Goal: Contribute content: Contribute content

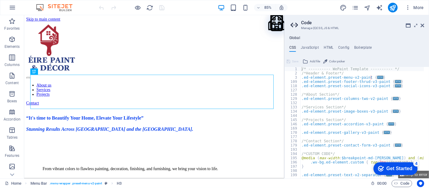
type textarea "/* ---------- WePaint Template ---------- */"
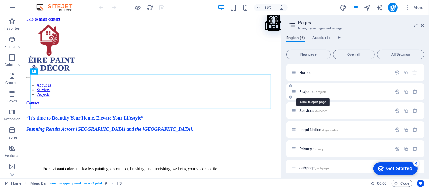
click at [307, 93] on span "Projects /projects" at bounding box center [313, 91] width 27 height 5
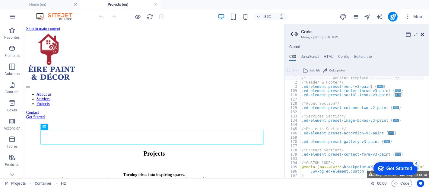
click at [421, 34] on icon at bounding box center [423, 34] width 4 height 5
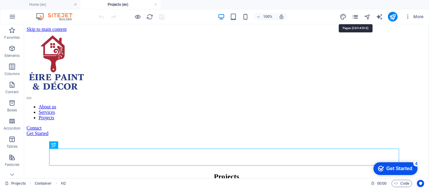
click at [359, 15] on icon "pages" at bounding box center [355, 16] width 7 height 7
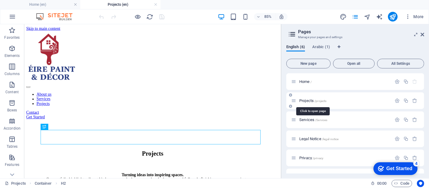
click at [303, 100] on span "Projects /projects" at bounding box center [313, 100] width 27 height 5
click at [299, 102] on div "Projects /projects" at bounding box center [345, 100] width 94 height 4
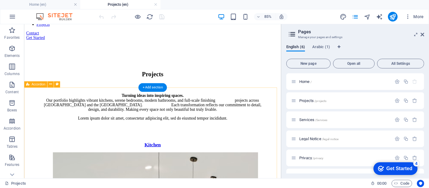
scroll to position [89, 0]
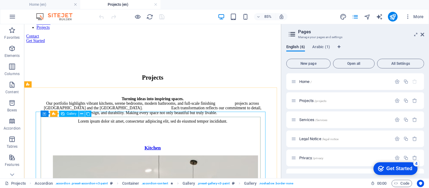
click at [81, 112] on icon at bounding box center [81, 113] width 3 height 5
click at [79, 114] on button at bounding box center [82, 114] width 6 height 6
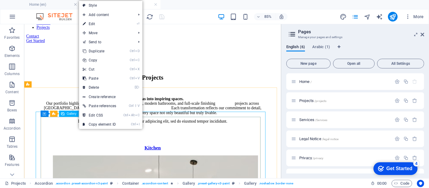
click at [70, 114] on span "Gallery" at bounding box center [72, 113] width 10 height 3
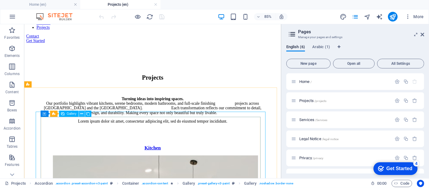
click at [84, 115] on button at bounding box center [82, 114] width 6 height 6
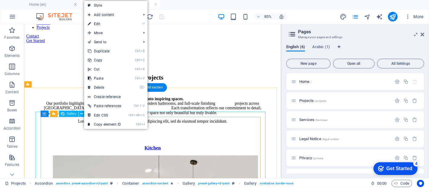
drag, startPoint x: 172, startPoint y: 150, endPoint x: 176, endPoint y: 148, distance: 4.6
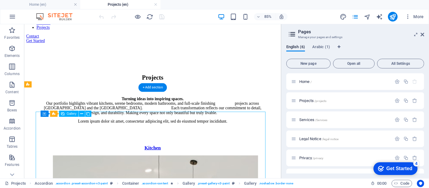
click at [88, 113] on icon at bounding box center [88, 113] width 4 height 5
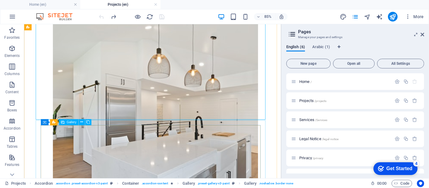
scroll to position [260, 0]
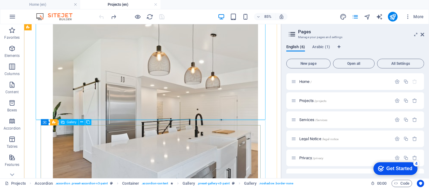
select select "4"
select select "px"
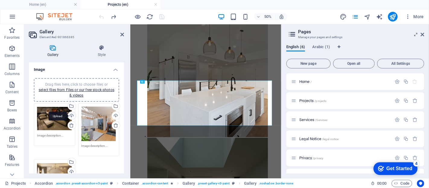
click at [70, 115] on div "Upload" at bounding box center [71, 115] width 9 height 9
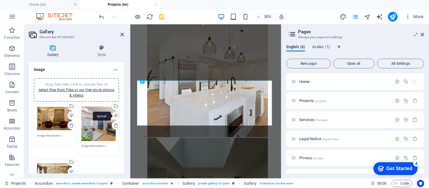
click at [114, 115] on div "Upload" at bounding box center [115, 115] width 9 height 9
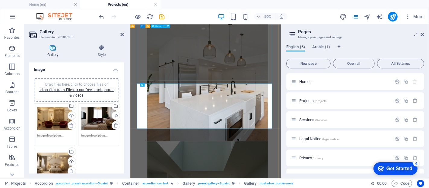
scroll to position [249, 0]
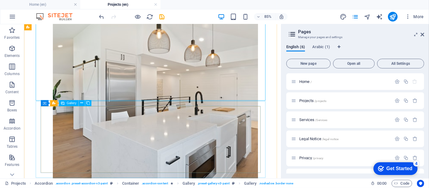
scroll to position [283, 0]
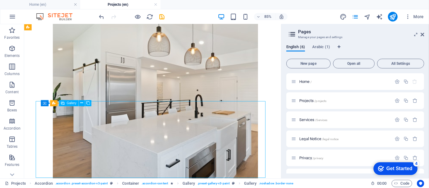
drag, startPoint x: 99, startPoint y: 149, endPoint x: 165, endPoint y: 148, distance: 66.4
drag, startPoint x: 159, startPoint y: 150, endPoint x: 93, endPoint y: 143, distance: 66.1
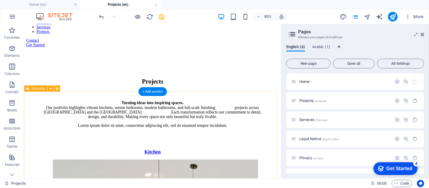
scroll to position [82, 0]
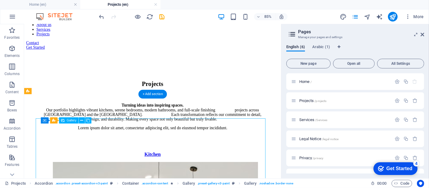
select select "4"
select select "px"
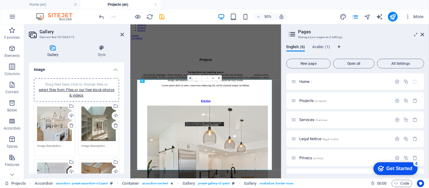
click at [191, 77] on link at bounding box center [191, 78] width 6 height 6
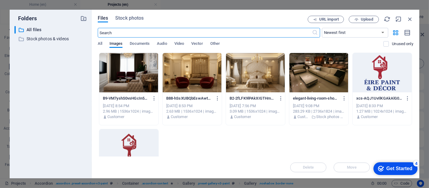
scroll to position [0, 0]
click at [134, 19] on span "Stock photos" at bounding box center [129, 17] width 28 height 7
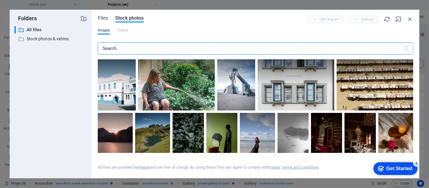
click at [165, 49] on input "text" at bounding box center [251, 48] width 306 height 12
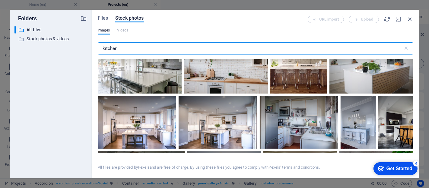
scroll to position [22, 0]
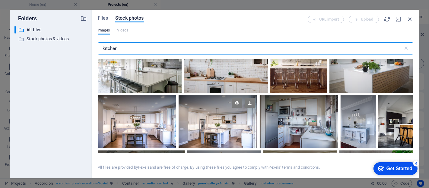
type input "kitchen"
click at [203, 114] on div at bounding box center [218, 108] width 79 height 26
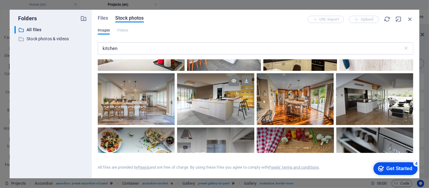
scroll to position [156, 0]
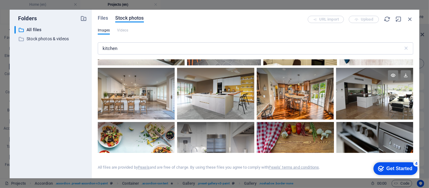
click at [383, 103] on div at bounding box center [374, 94] width 77 height 52
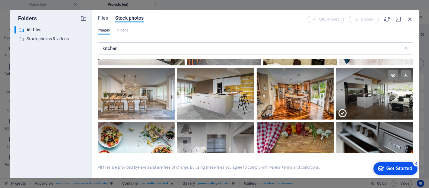
click at [383, 103] on div at bounding box center [374, 106] width 77 height 26
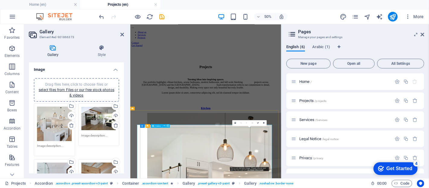
scroll to position [78, 0]
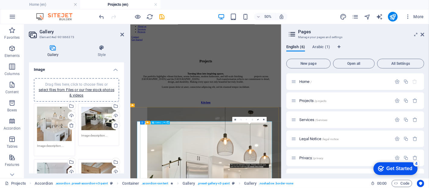
click at [235, 118] on icon at bounding box center [236, 119] width 2 height 2
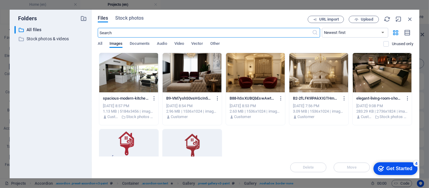
scroll to position [0, 0]
click at [131, 19] on span "Stock photos" at bounding box center [129, 17] width 28 height 7
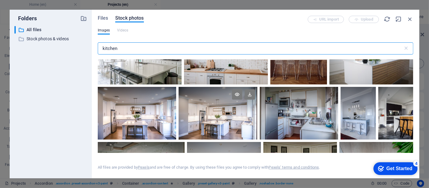
scroll to position [45, 0]
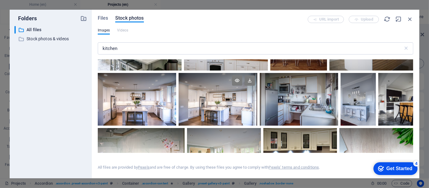
click at [236, 106] on div at bounding box center [218, 99] width 79 height 53
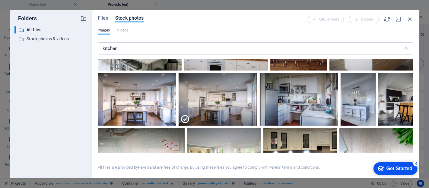
click at [390, 171] on div "checkmark Get Started 4" at bounding box center [396, 168] width 44 height 13
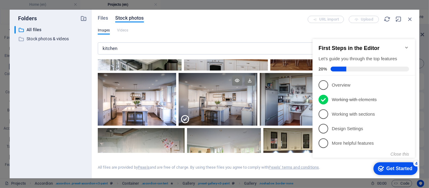
click at [198, 105] on div at bounding box center [218, 112] width 79 height 26
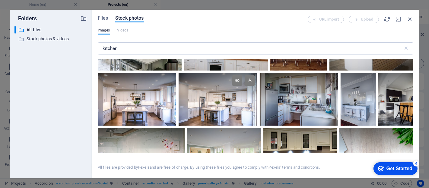
click at [198, 104] on div at bounding box center [218, 99] width 79 height 53
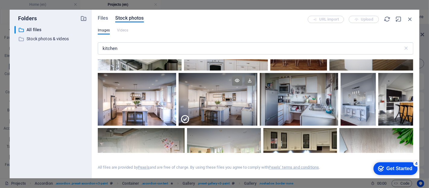
click at [231, 98] on div at bounding box center [218, 99] width 79 height 53
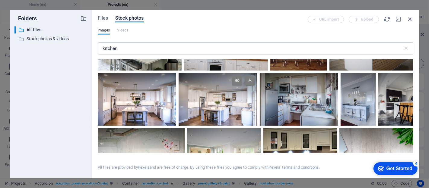
click at [232, 97] on div at bounding box center [218, 86] width 79 height 26
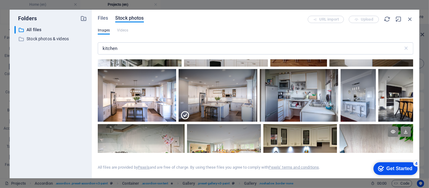
scroll to position [22, 0]
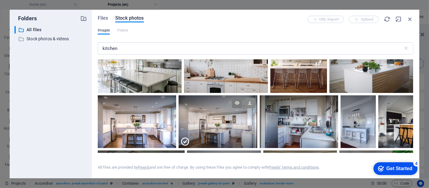
click at [252, 101] on icon at bounding box center [250, 103] width 10 height 10
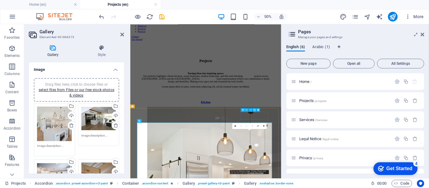
scroll to position [89, 0]
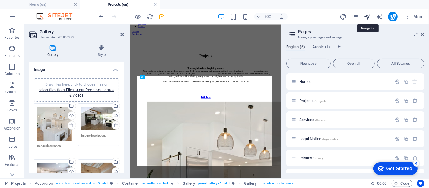
click at [368, 17] on icon "navigator" at bounding box center [367, 16] width 7 height 7
select select "16943704-en"
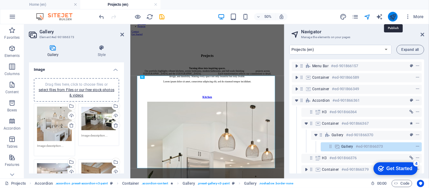
click at [394, 16] on icon "publish" at bounding box center [393, 16] width 7 height 7
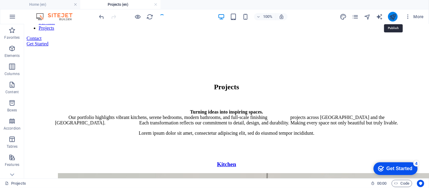
click at [394, 16] on icon "publish" at bounding box center [393, 16] width 7 height 7
